Goal: Task Accomplishment & Management: Manage account settings

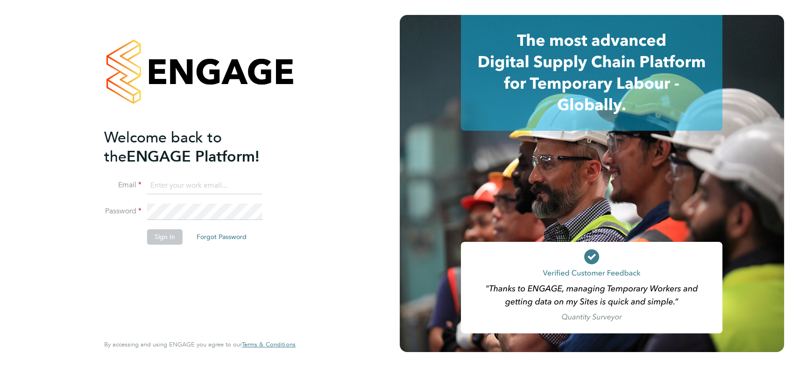
type input "james.symons@nowcareers.co.uk"
click at [166, 236] on button "Sign In" at bounding box center [164, 236] width 35 height 15
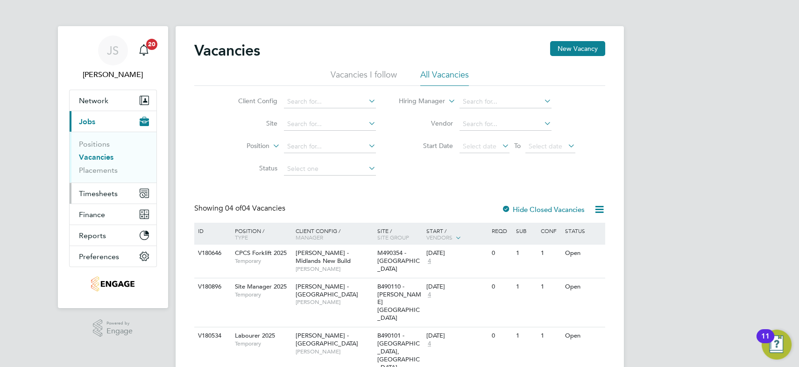
click at [99, 190] on span "Timesheets" at bounding box center [98, 193] width 39 height 9
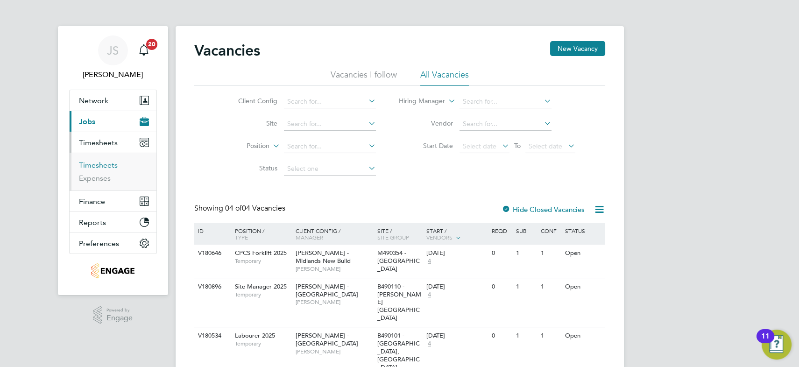
click at [101, 165] on link "Timesheets" at bounding box center [98, 165] width 39 height 9
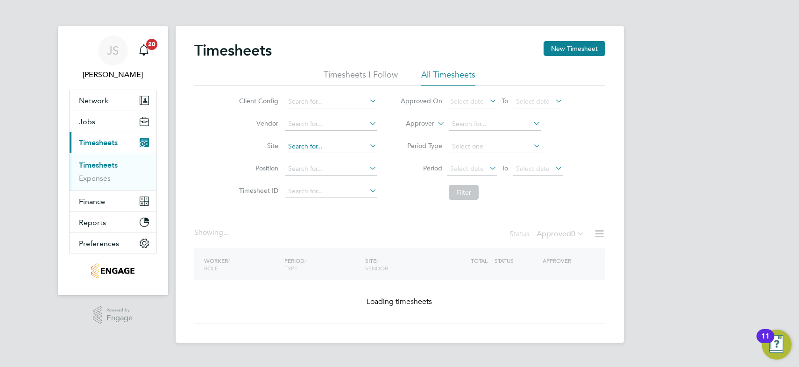
click at [304, 146] on input at bounding box center [331, 146] width 92 height 13
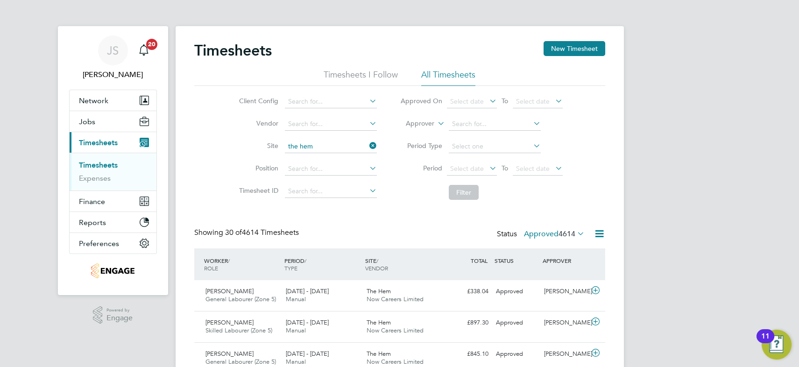
click at [307, 157] on b "Hem" at bounding box center [309, 159] width 14 height 8
type input "The Hem"
click at [466, 190] on button "Filter" at bounding box center [464, 192] width 30 height 15
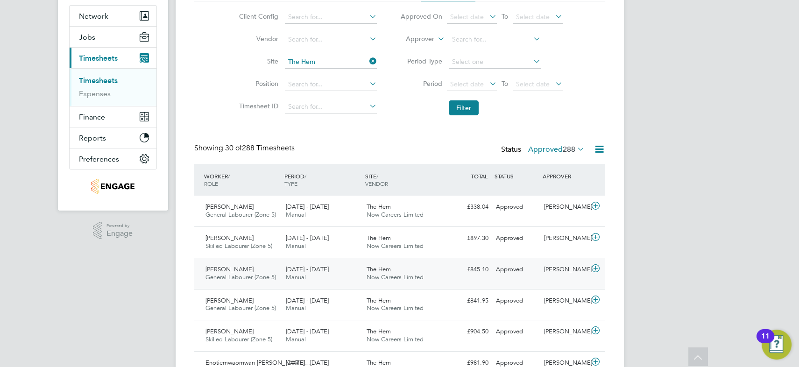
click at [330, 272] on div "22 - 28 Sep 2025 Manual" at bounding box center [322, 273] width 81 height 23
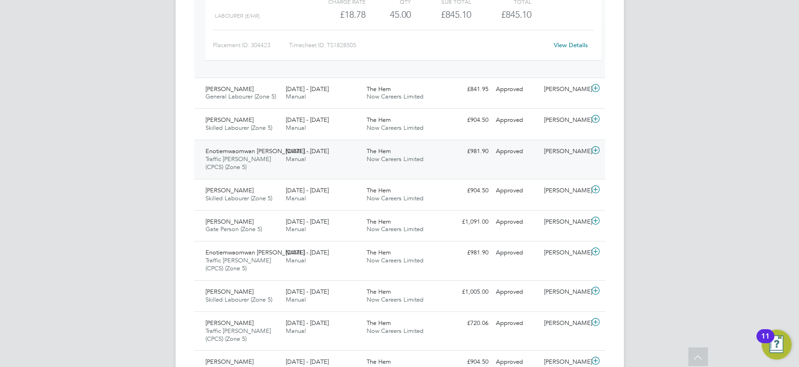
scroll to position [127, 0]
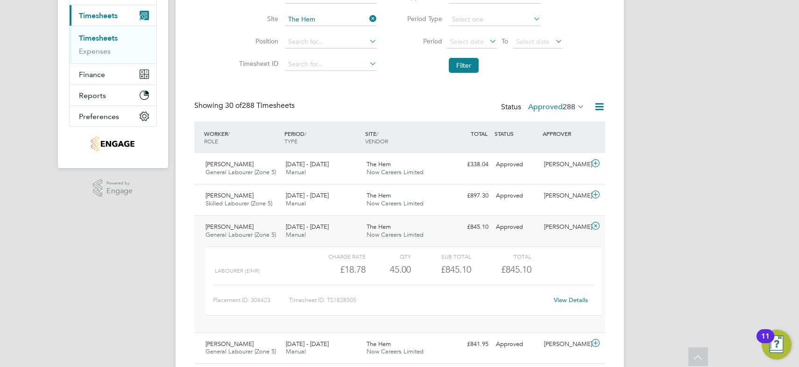
click at [546, 106] on label "Approved 288" at bounding box center [556, 106] width 56 height 9
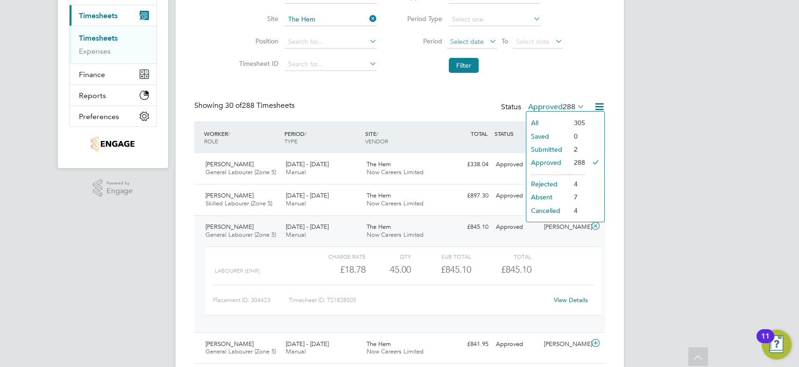
click at [459, 44] on span "Select date" at bounding box center [472, 42] width 50 height 13
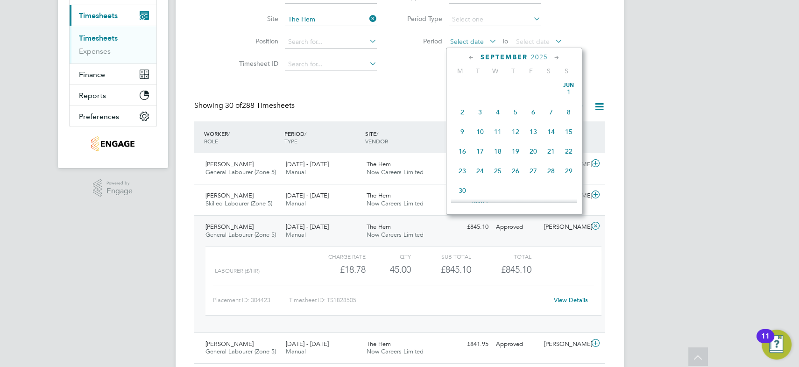
scroll to position [358, 0]
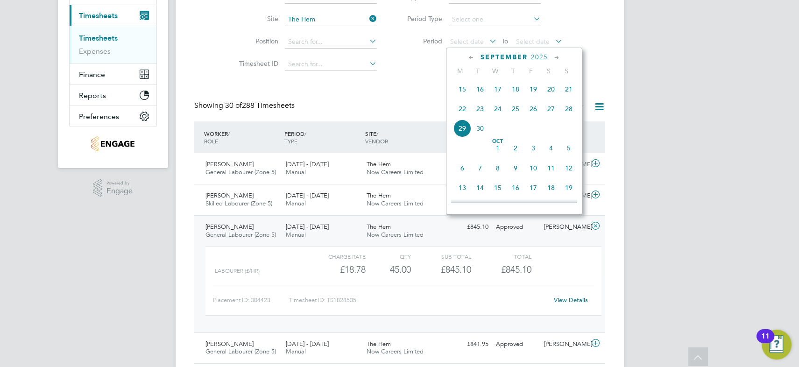
click at [463, 111] on span "22" at bounding box center [462, 109] width 18 height 18
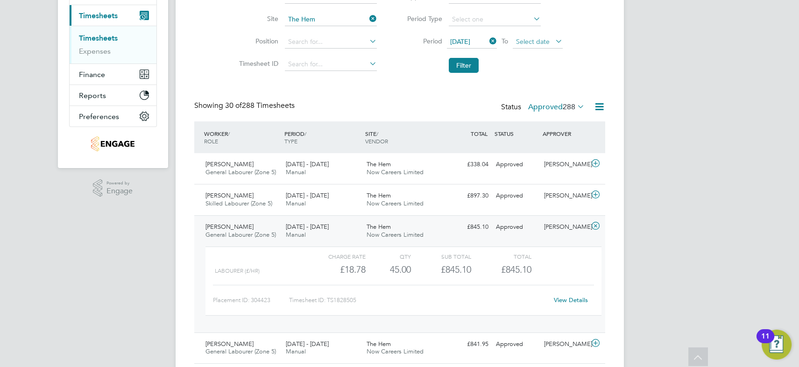
click at [525, 41] on span "Select date" at bounding box center [533, 41] width 34 height 8
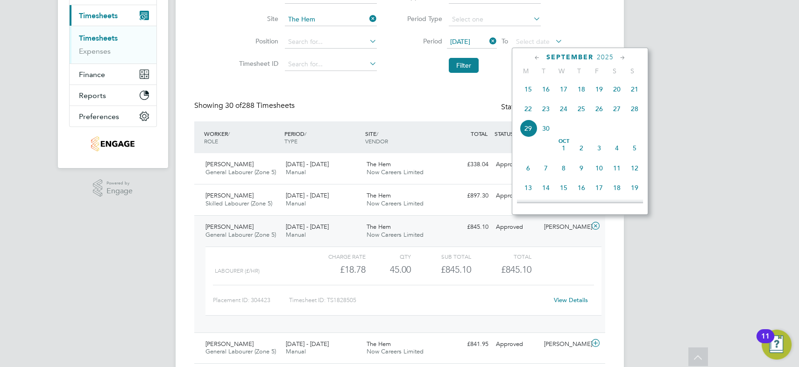
click at [599, 111] on span "26" at bounding box center [599, 109] width 18 height 18
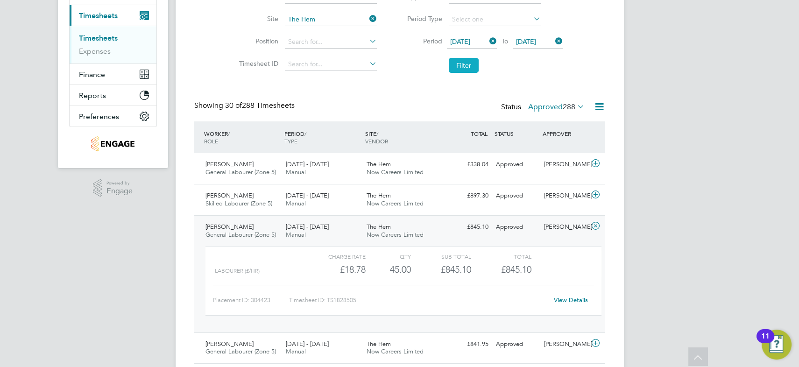
click at [468, 65] on button "Filter" at bounding box center [464, 65] width 30 height 15
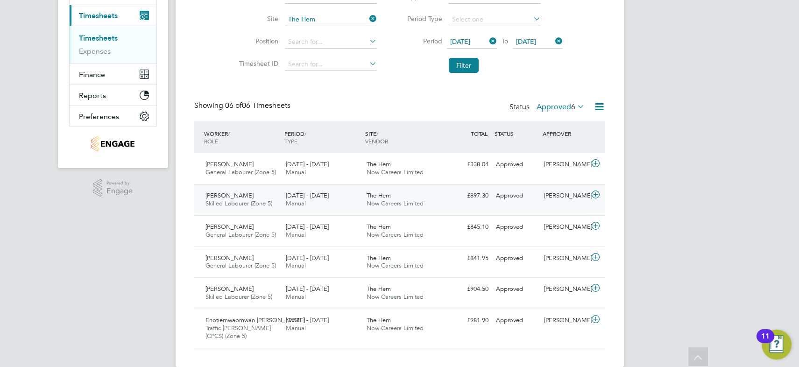
scroll to position [141, 0]
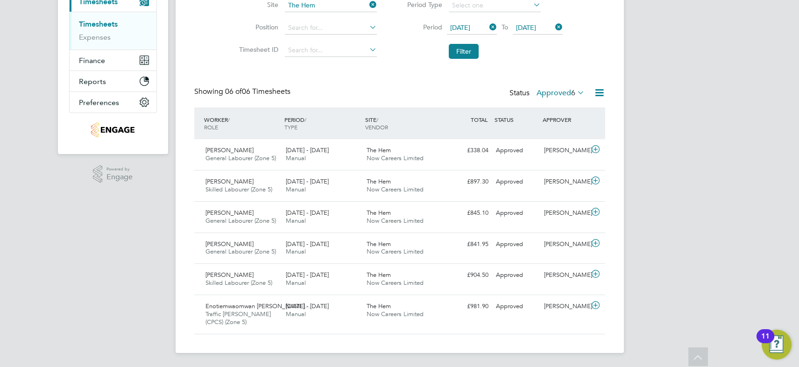
click at [550, 93] on label "Approved 6" at bounding box center [560, 92] width 48 height 9
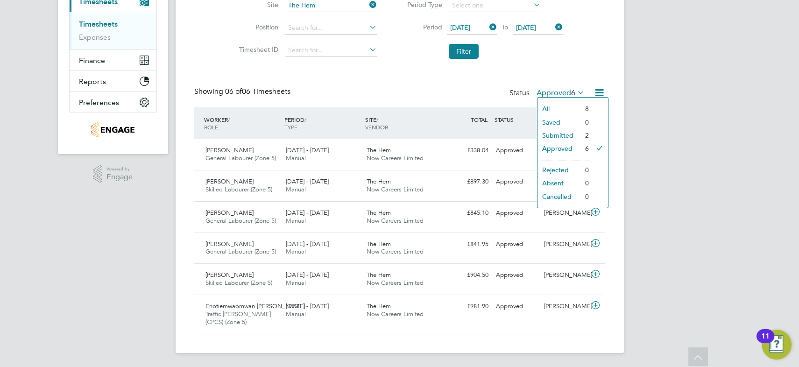
click at [561, 135] on li "Submitted" at bounding box center [558, 135] width 43 height 13
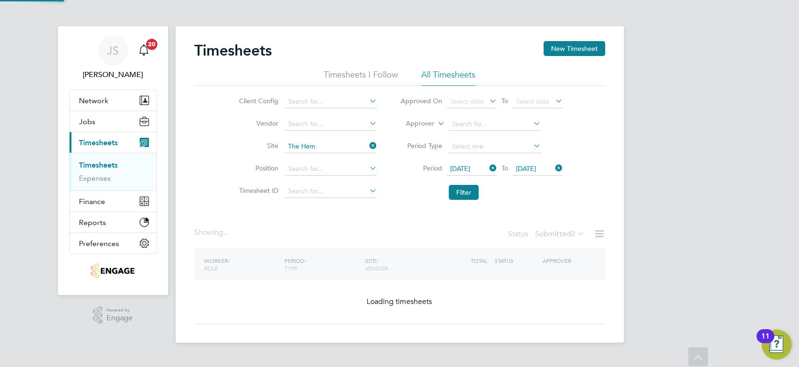
scroll to position [0, 0]
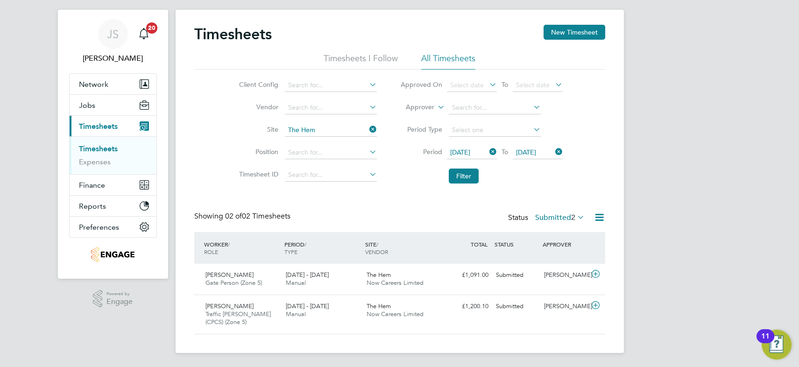
click at [545, 218] on label "Submitted 2" at bounding box center [559, 217] width 49 height 9
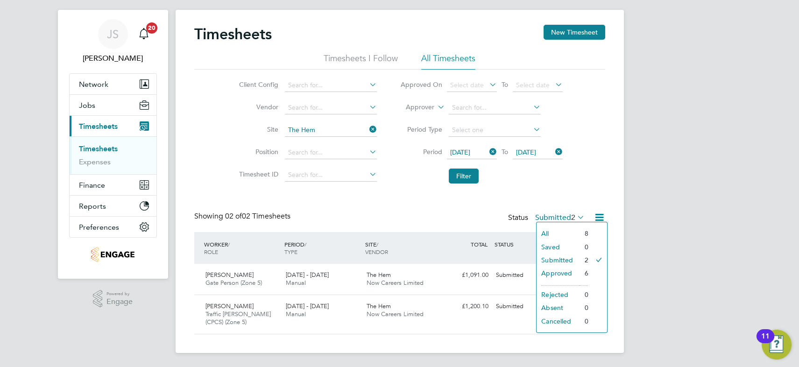
click at [558, 273] on li "Approved" at bounding box center [557, 273] width 43 height 13
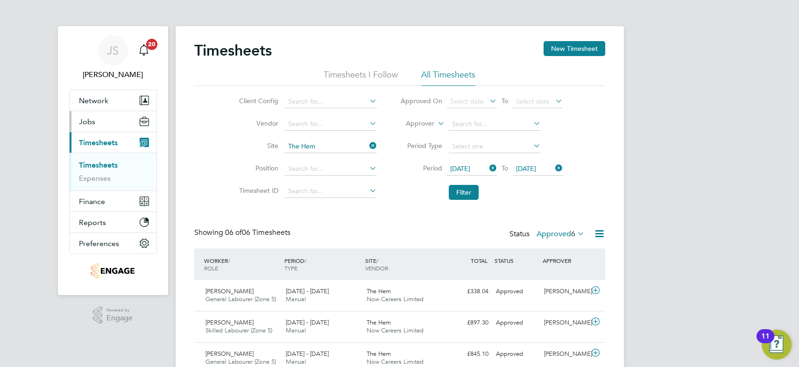
click at [92, 121] on span "Jobs" at bounding box center [87, 121] width 16 height 9
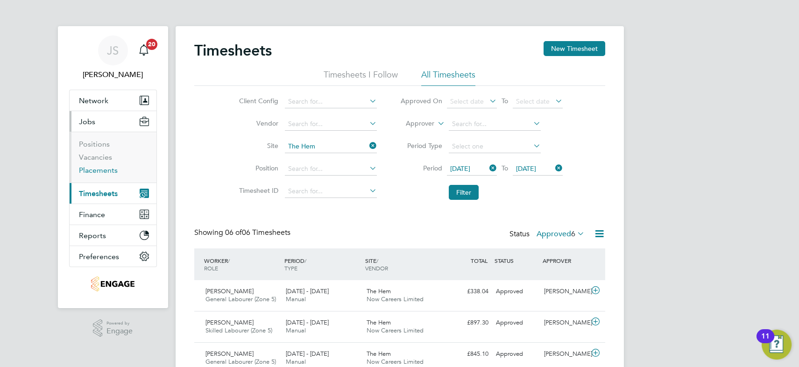
click at [103, 168] on link "Placements" at bounding box center [98, 170] width 39 height 9
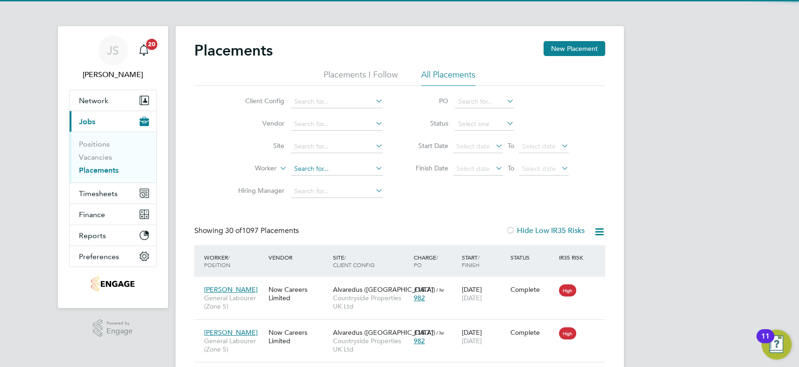
click at [311, 171] on input at bounding box center [337, 168] width 92 height 13
click at [350, 179] on b "Ka" at bounding box center [354, 181] width 8 height 8
type input "[PERSON_NAME]"
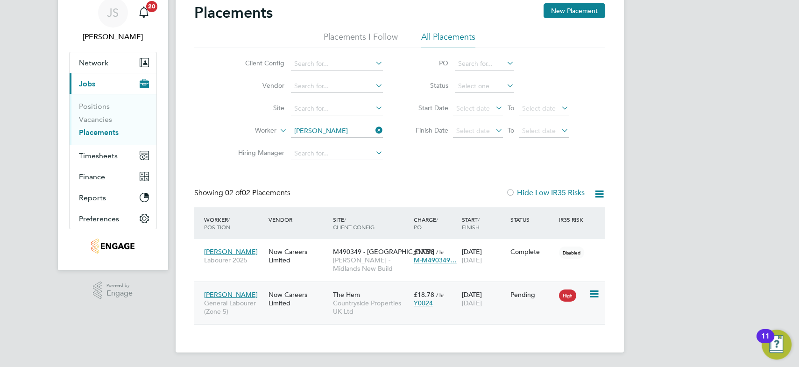
click at [399, 307] on span "Countryside Properties UK Ltd" at bounding box center [371, 307] width 76 height 17
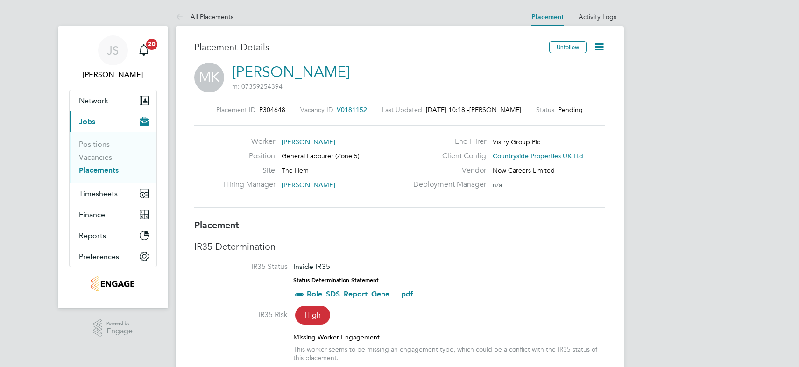
click at [599, 47] on icon at bounding box center [599, 47] width 12 height 12
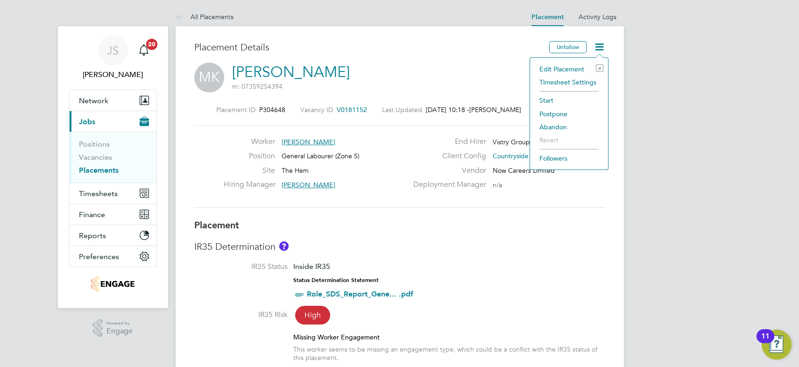
click at [546, 98] on li "Start" at bounding box center [569, 100] width 69 height 13
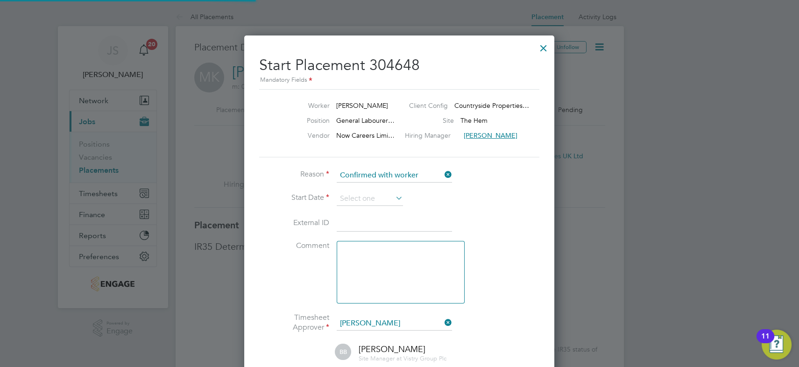
scroll to position [5, 5]
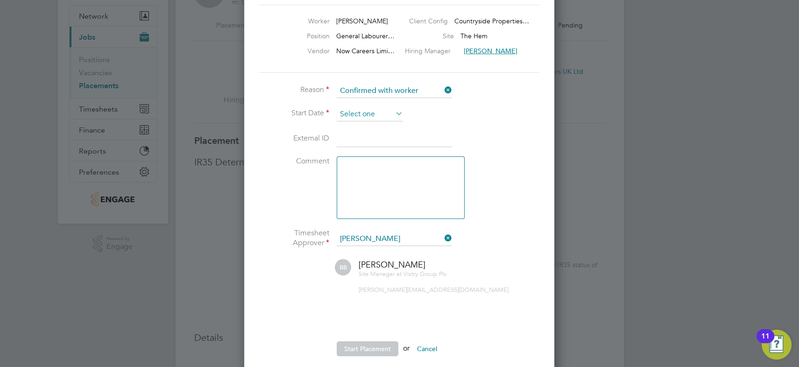
click at [370, 109] on input at bounding box center [370, 114] width 66 height 14
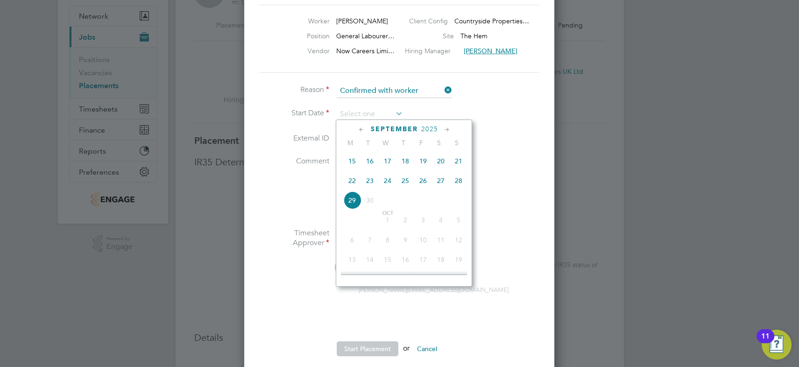
click at [420, 183] on span "26" at bounding box center [423, 181] width 18 height 18
type input "26 Sep 2025"
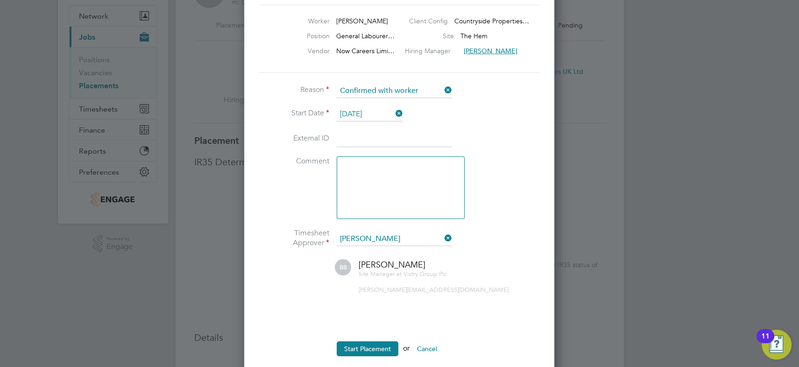
click at [519, 202] on li "Comment" at bounding box center [399, 192] width 280 height 72
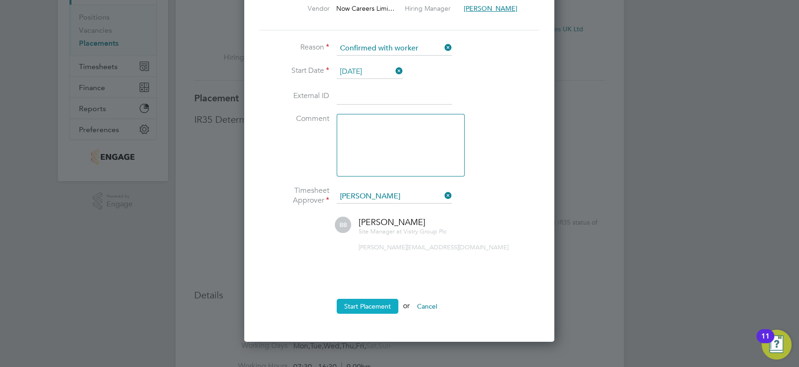
click at [374, 305] on button "Start Placement" at bounding box center [368, 306] width 62 height 15
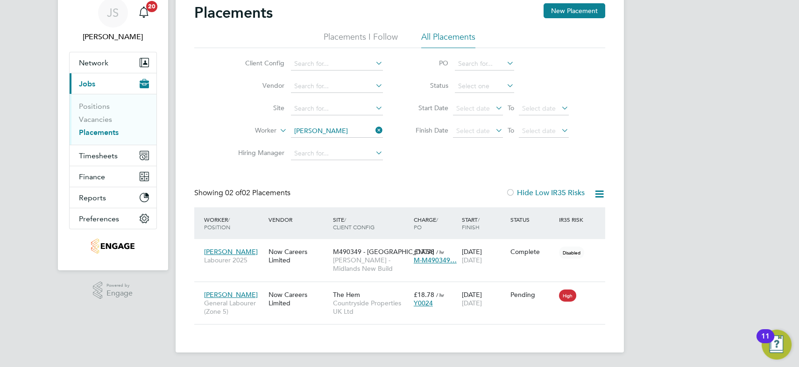
click at [374, 128] on icon at bounding box center [374, 130] width 0 height 13
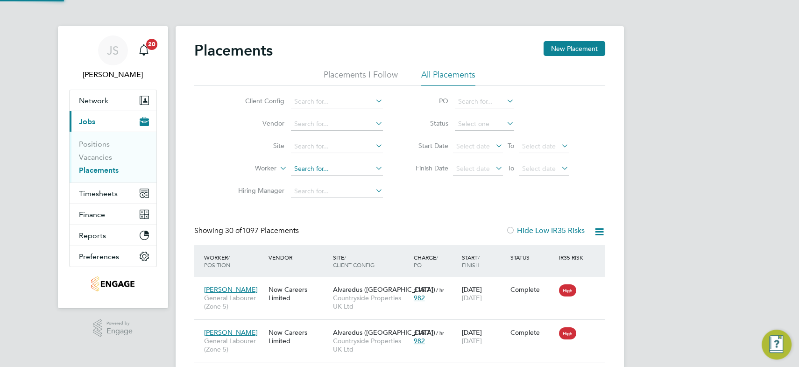
click at [318, 168] on input at bounding box center [337, 168] width 92 height 13
drag, startPoint x: 323, startPoint y: 178, endPoint x: 353, endPoint y: 187, distance: 31.9
click at [323, 179] on li "Vict or Ujor" at bounding box center [336, 181] width 92 height 13
type input "[PERSON_NAME]"
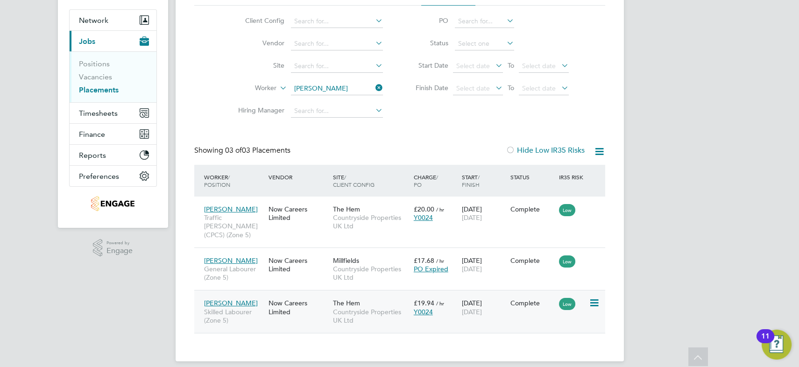
click at [470, 308] on span "[DATE]" at bounding box center [472, 312] width 20 height 8
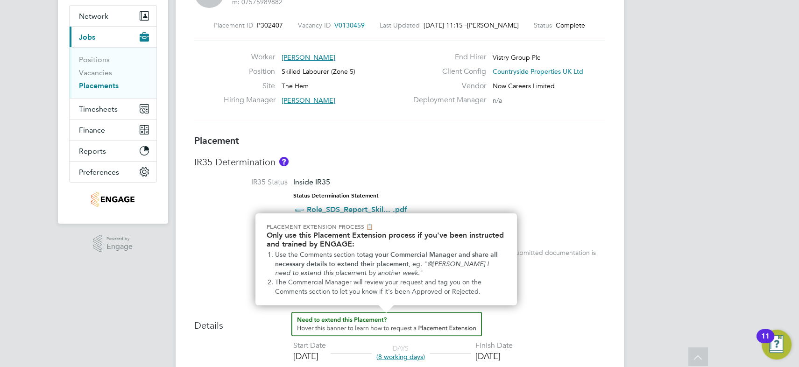
scroll to position [254, 0]
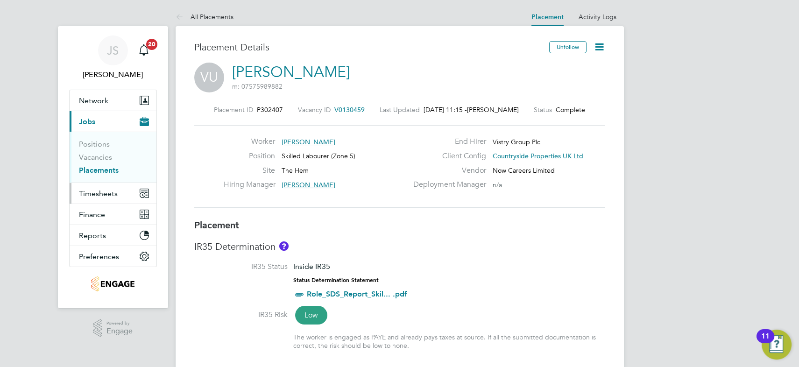
click at [105, 192] on span "Timesheets" at bounding box center [98, 193] width 39 height 9
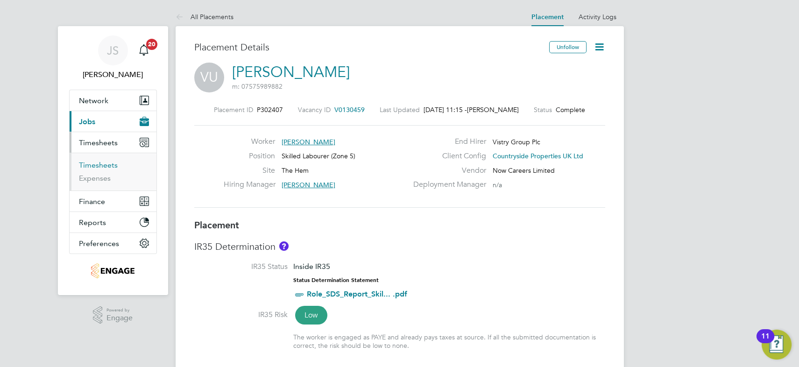
click at [105, 166] on link "Timesheets" at bounding box center [98, 165] width 39 height 9
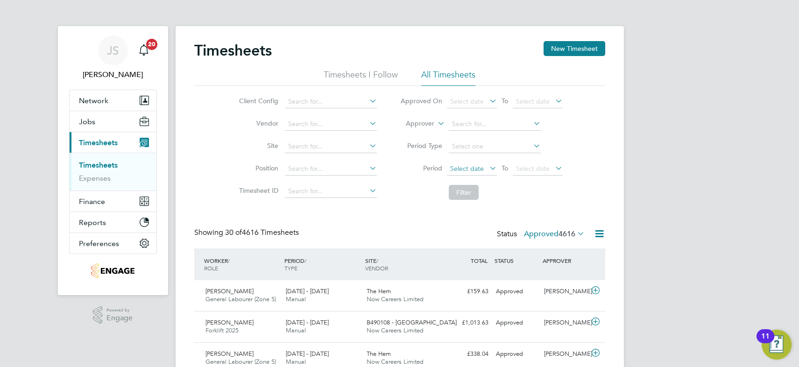
click at [470, 168] on span "Select date" at bounding box center [467, 168] width 34 height 8
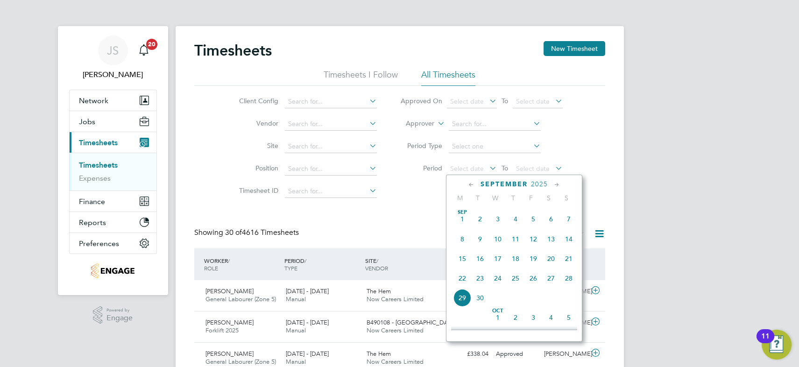
click at [460, 241] on span "8" at bounding box center [462, 239] width 18 height 18
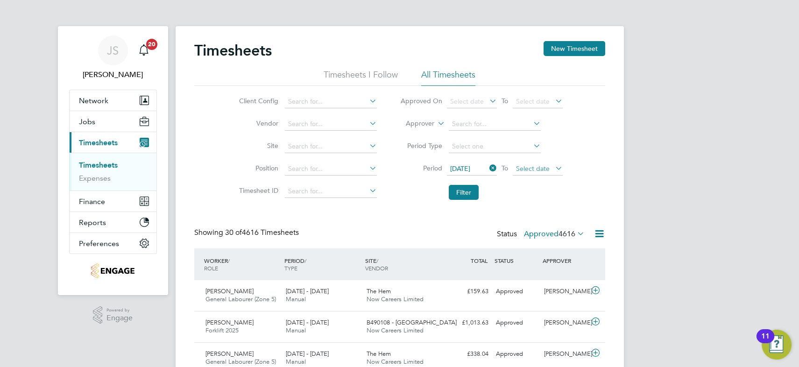
click at [520, 168] on span "Select date" at bounding box center [533, 168] width 34 height 8
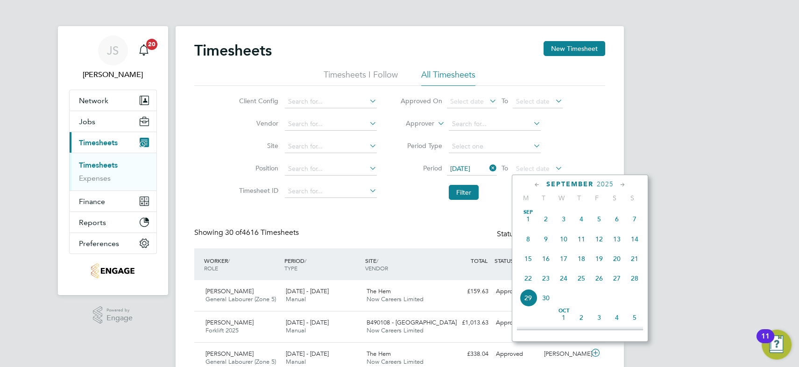
click at [598, 241] on span "12" at bounding box center [599, 239] width 18 height 18
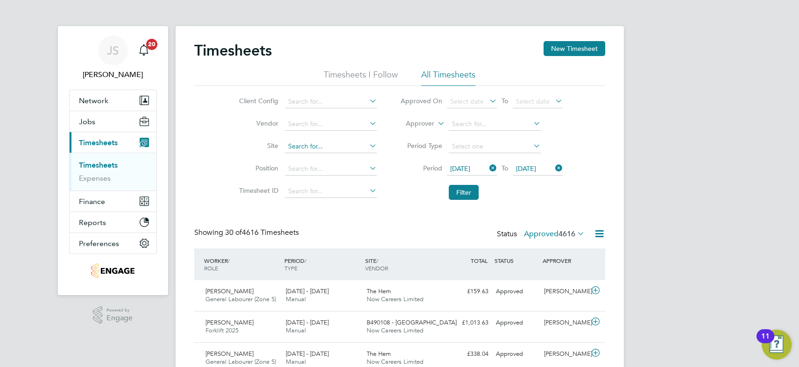
click at [318, 148] on input at bounding box center [331, 146] width 92 height 13
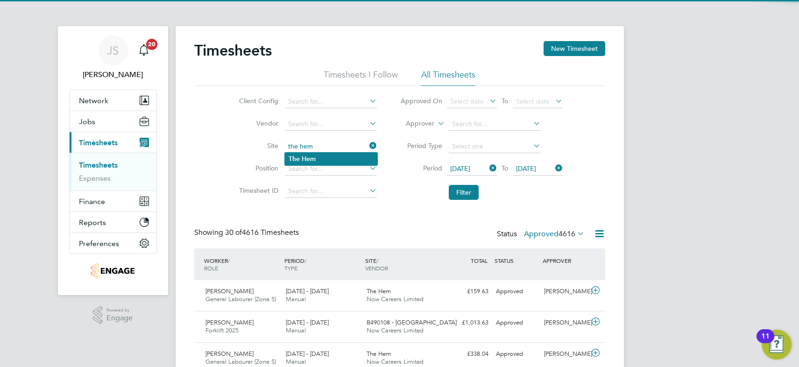
click at [320, 159] on li "The Hem" at bounding box center [331, 159] width 92 height 13
type input "The Hem"
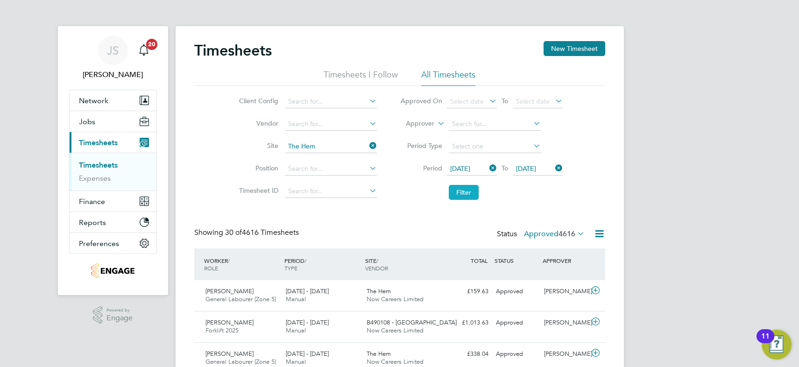
click at [457, 190] on button "Filter" at bounding box center [464, 192] width 30 height 15
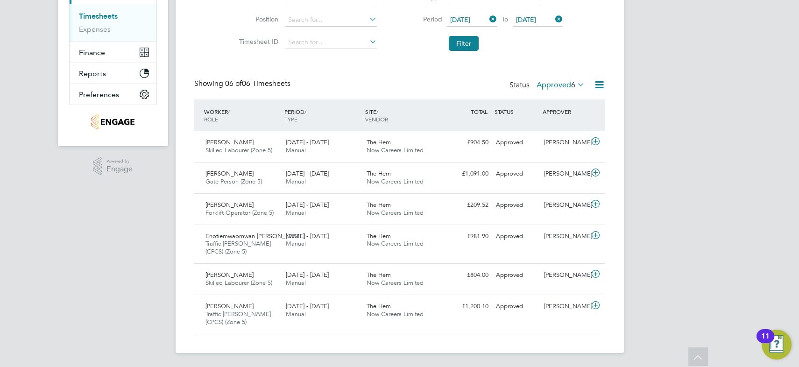
click at [557, 82] on label "Approved 6" at bounding box center [560, 84] width 48 height 9
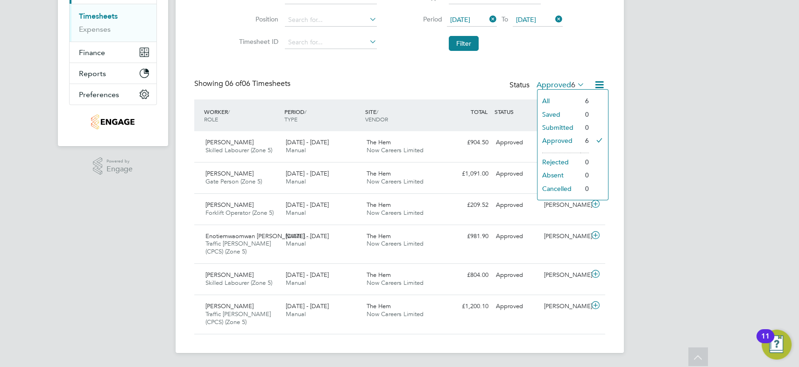
drag, startPoint x: 426, startPoint y: 80, endPoint x: 516, endPoint y: 27, distance: 104.5
click at [426, 79] on div "Showing 06 of 06 Timesheets Status Approved 6" at bounding box center [399, 89] width 411 height 21
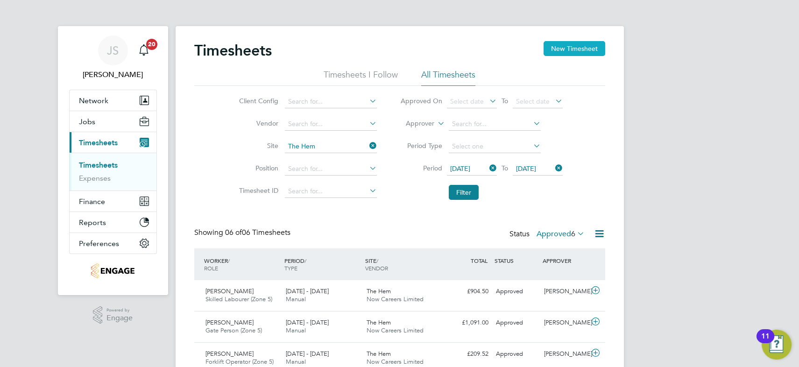
click at [577, 46] on button "New Timesheet" at bounding box center [574, 48] width 62 height 15
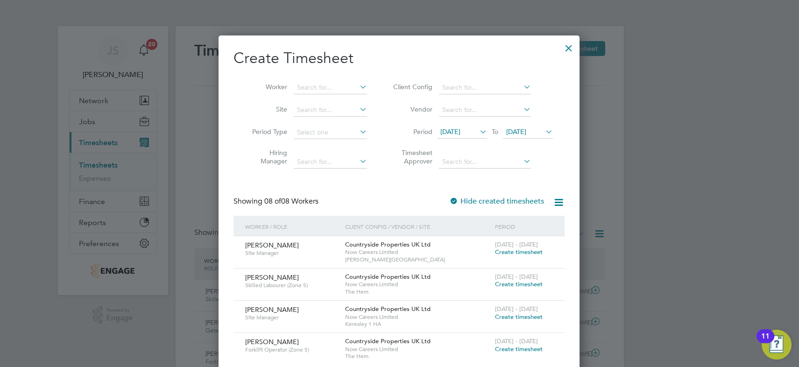
click at [448, 129] on span "[DATE]" at bounding box center [450, 131] width 20 height 8
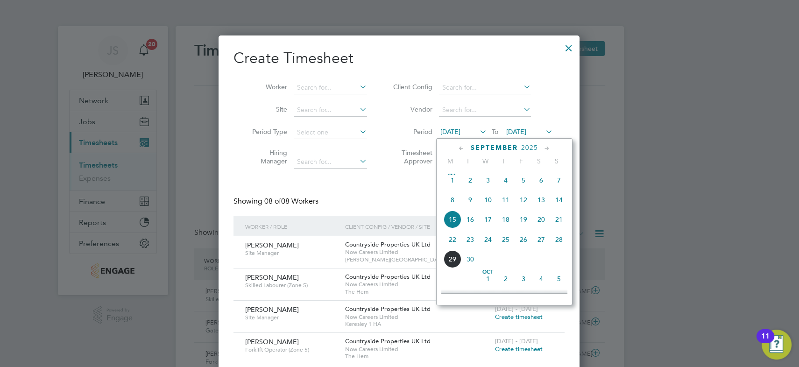
click at [452, 201] on span "8" at bounding box center [453, 200] width 18 height 18
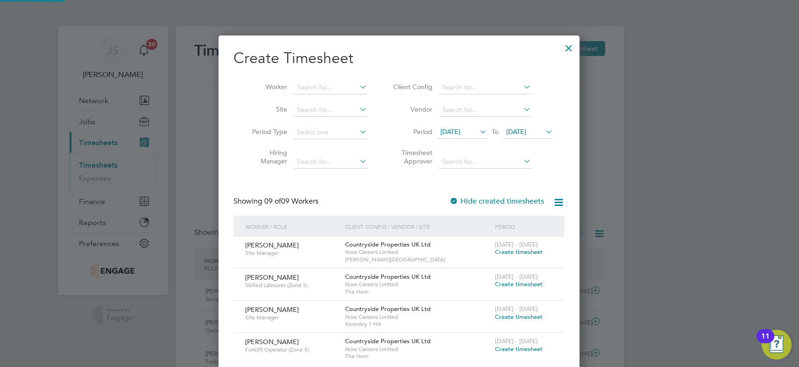
click at [523, 127] on span "[DATE]" at bounding box center [516, 131] width 20 height 8
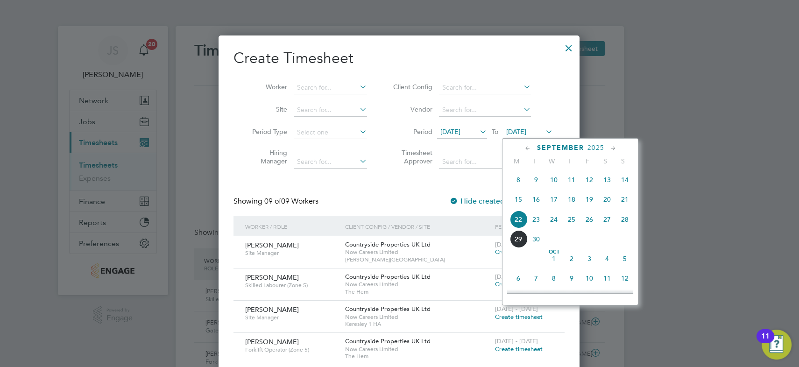
click at [585, 180] on span "12" at bounding box center [589, 180] width 18 height 18
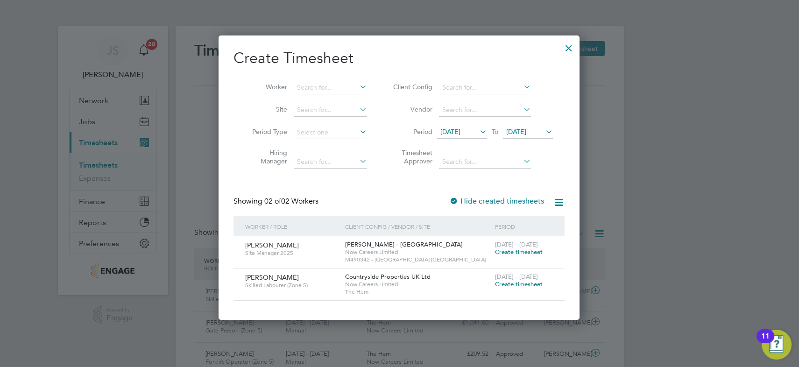
click at [515, 285] on span "Create timesheet" at bounding box center [519, 284] width 48 height 8
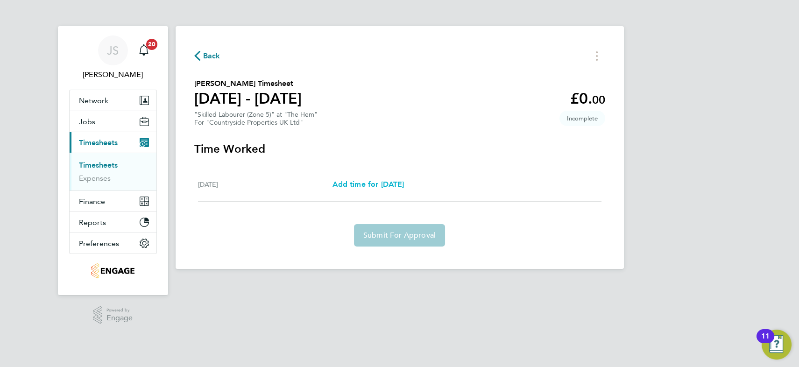
click at [356, 185] on span "Add time for [DATE]" at bounding box center [368, 184] width 72 height 9
select select "30"
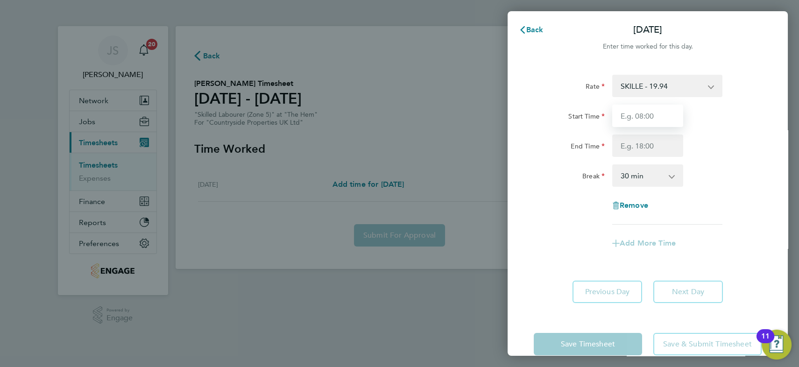
click at [650, 114] on input "Start Time" at bounding box center [647, 116] width 71 height 22
type input "07:30"
type input "16:30"
click at [742, 148] on div "End Time 16:30" at bounding box center [647, 145] width 235 height 22
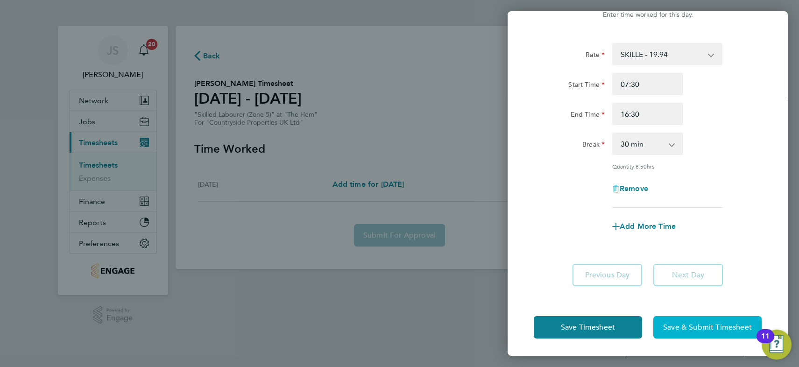
click at [703, 327] on span "Save & Submit Timesheet" at bounding box center [707, 327] width 89 height 9
